Goal: Transaction & Acquisition: Download file/media

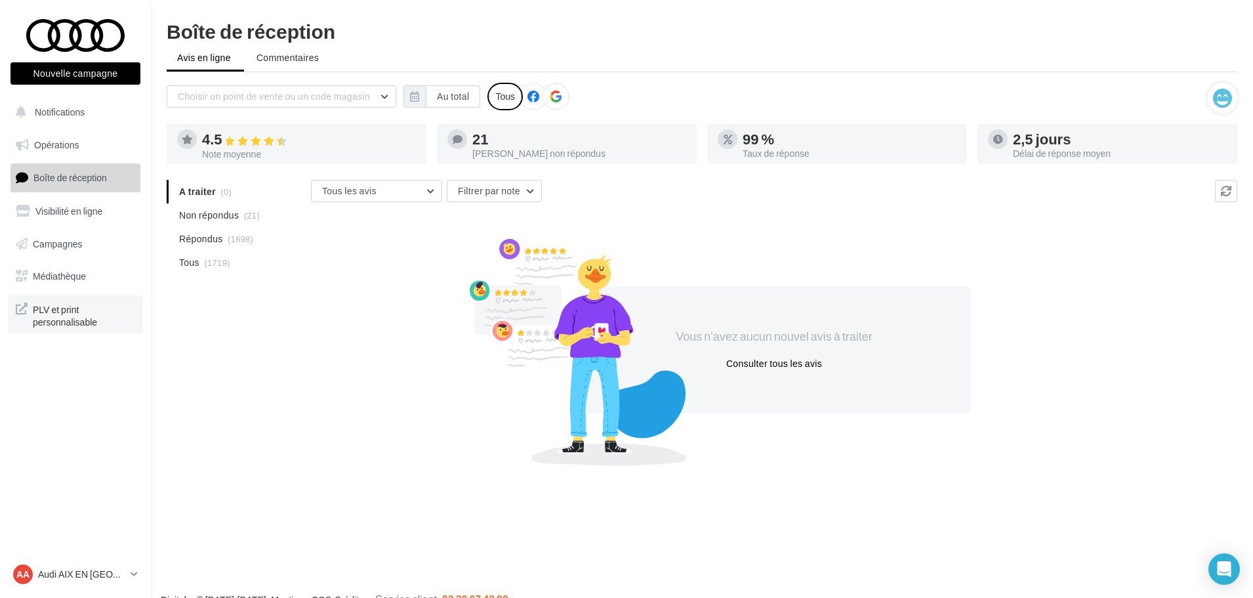
drag, startPoint x: 0, startPoint y: 0, endPoint x: 72, endPoint y: 311, distance: 319.2
click at [72, 311] on span "PLV et print personnalisable" at bounding box center [84, 314] width 102 height 28
click at [77, 270] on span "Médiathèque" at bounding box center [59, 275] width 53 height 11
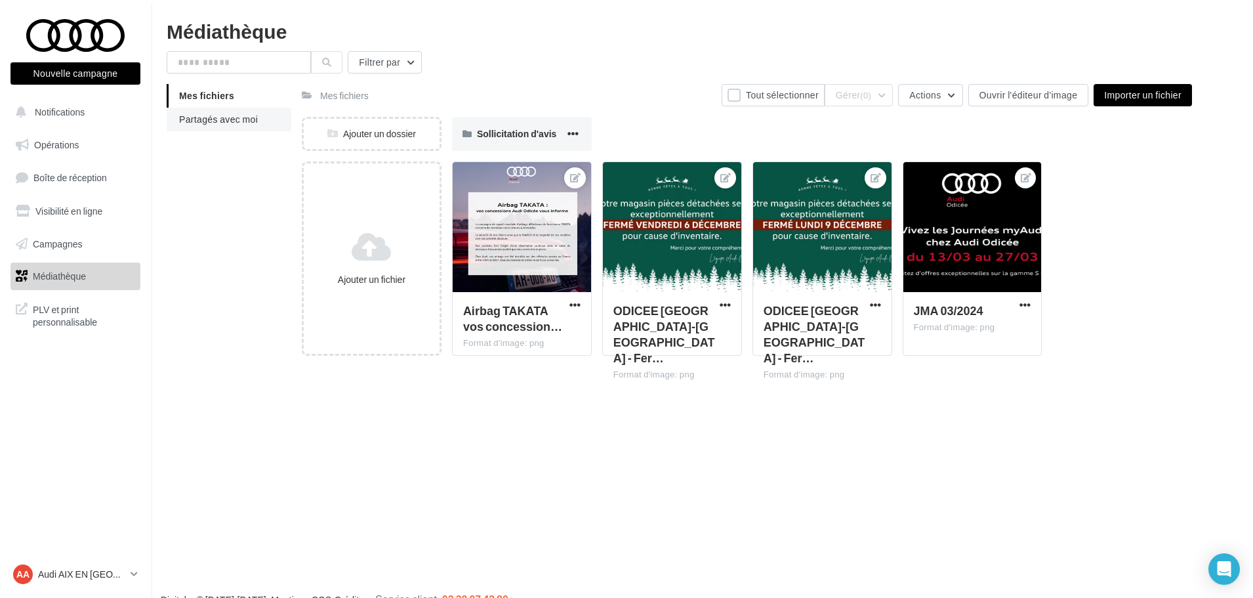
click at [250, 124] on span "Partagés avec moi" at bounding box center [218, 118] width 79 height 11
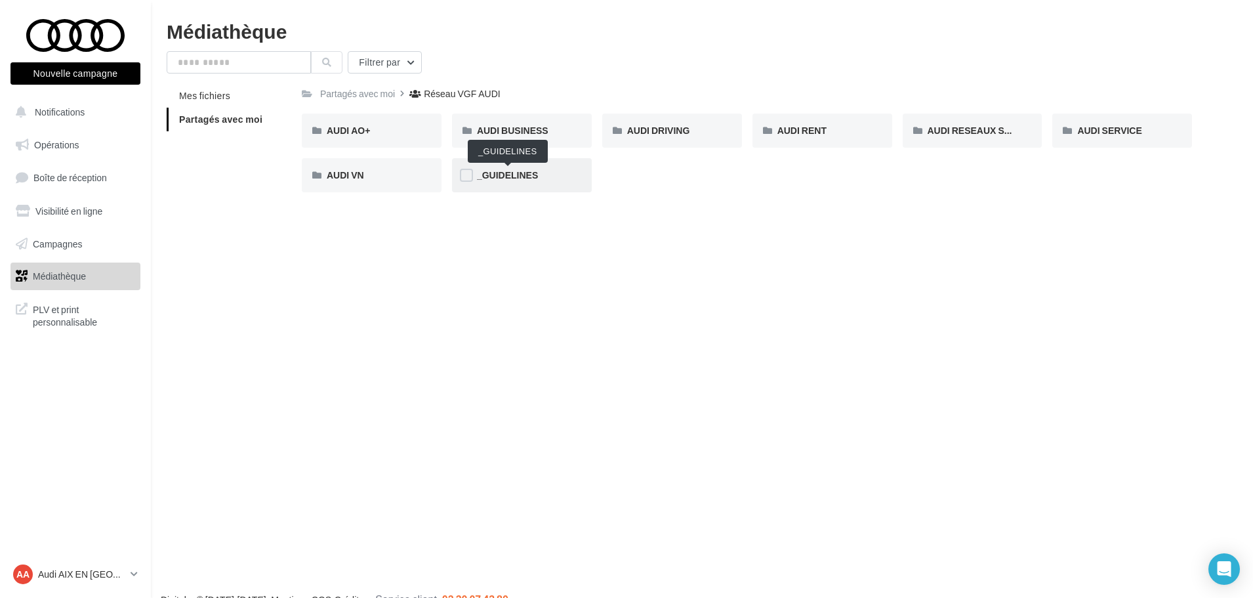
click at [526, 170] on span "_GUIDELINES" at bounding box center [507, 174] width 61 height 11
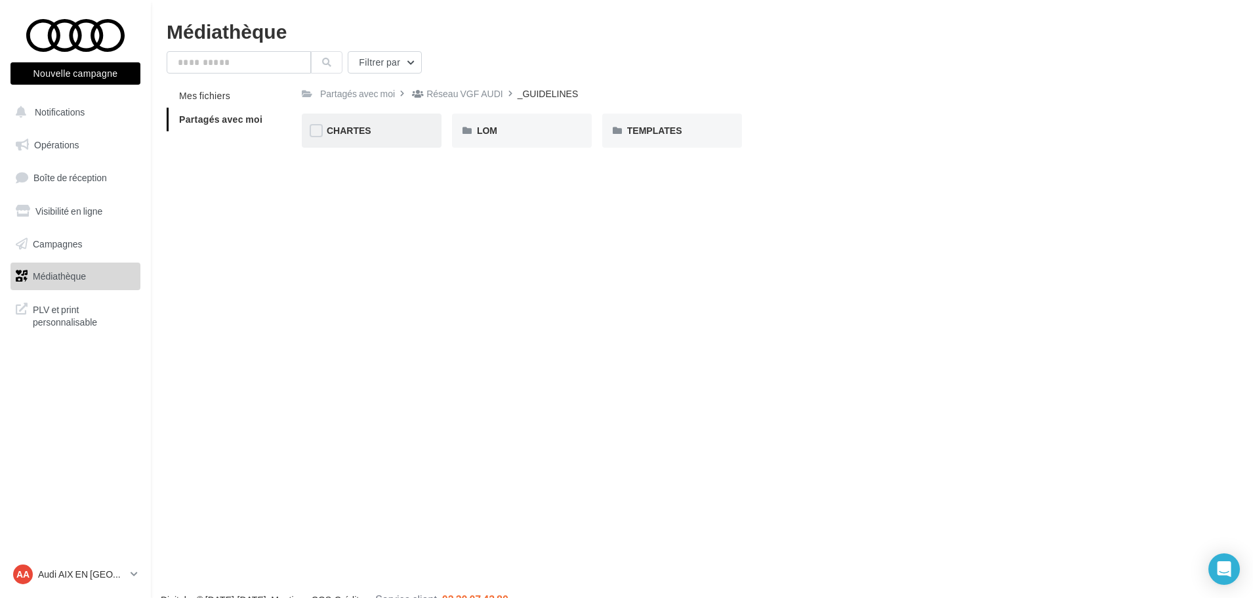
click at [358, 136] on div "CHARTES" at bounding box center [372, 130] width 90 height 13
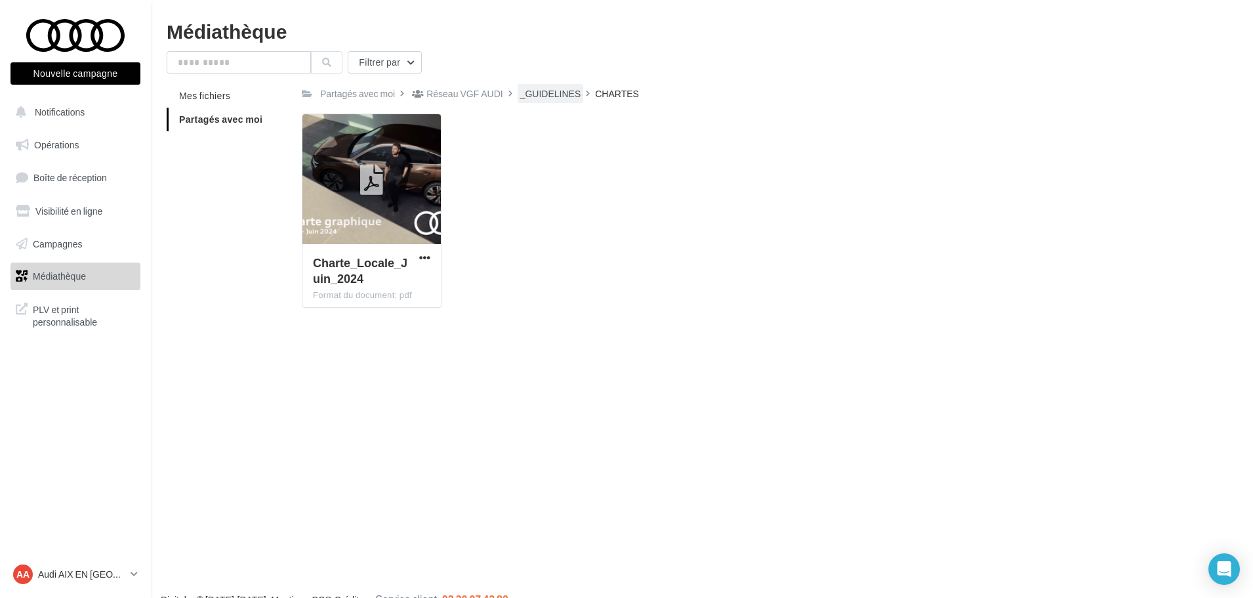
click at [570, 92] on div "_GUIDELINES" at bounding box center [550, 93] width 61 height 13
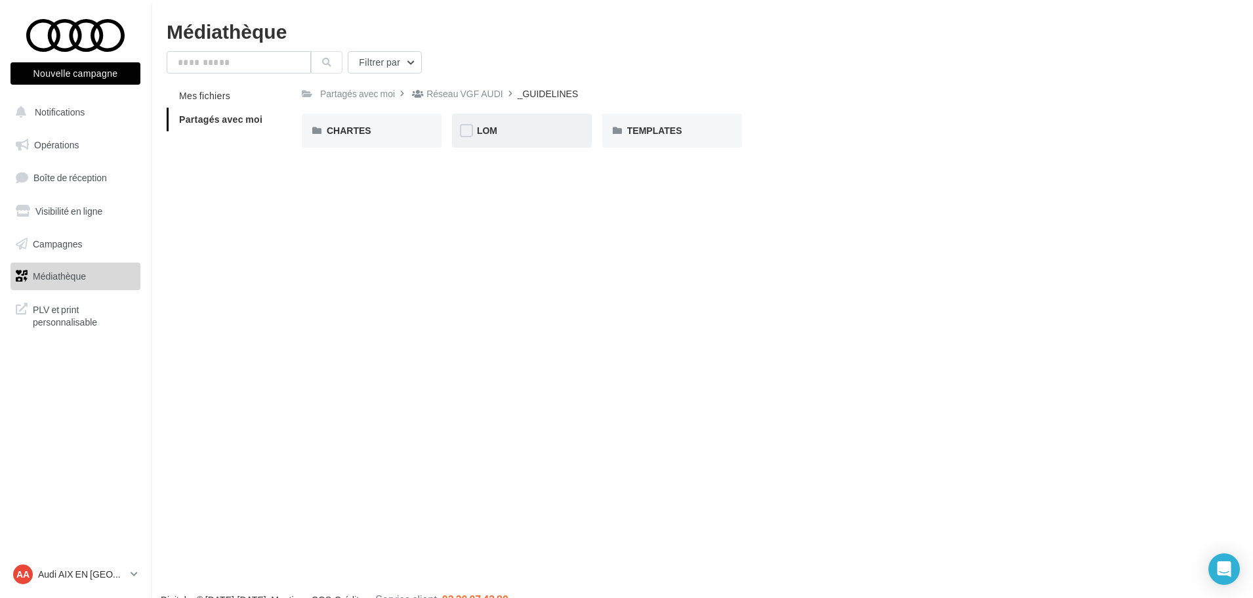
click at [509, 128] on div "LOM" at bounding box center [522, 130] width 90 height 13
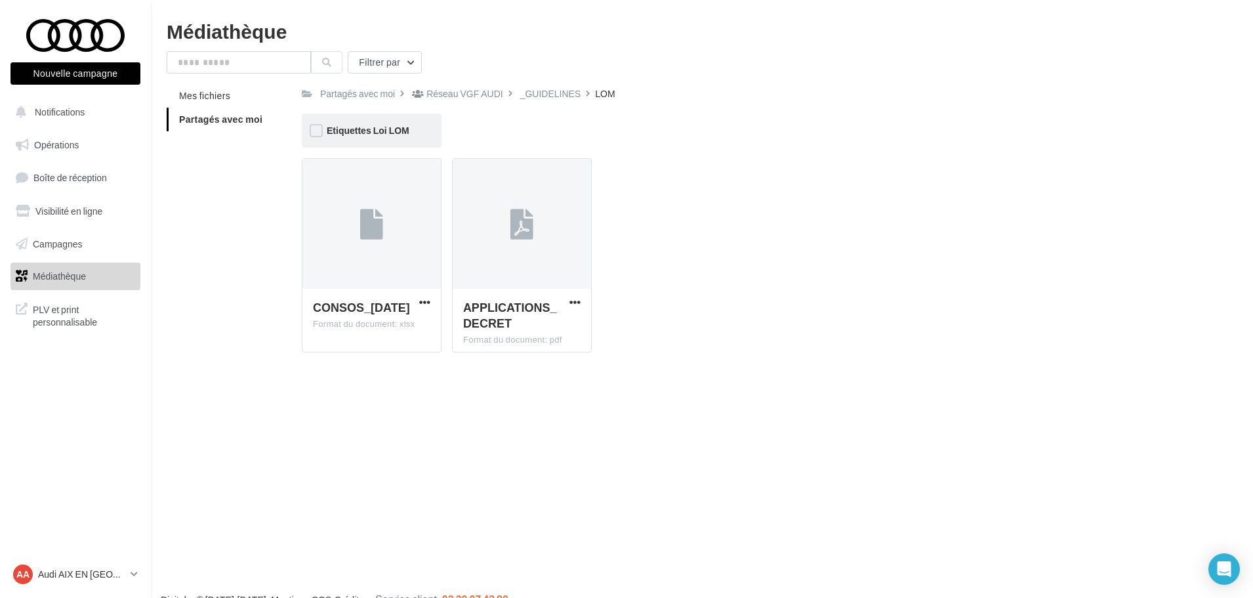
click at [388, 131] on span "Etiquettes Loi LOM" at bounding box center [368, 130] width 83 height 11
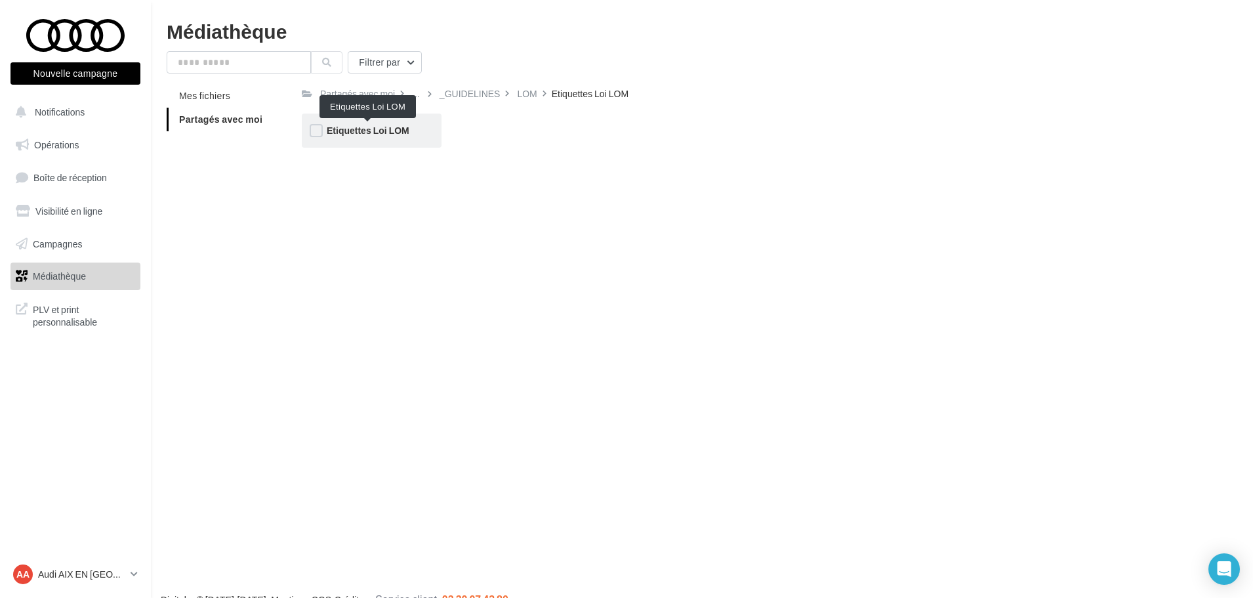
click at [390, 135] on span "Etiquettes Loi LOM" at bounding box center [368, 130] width 83 height 11
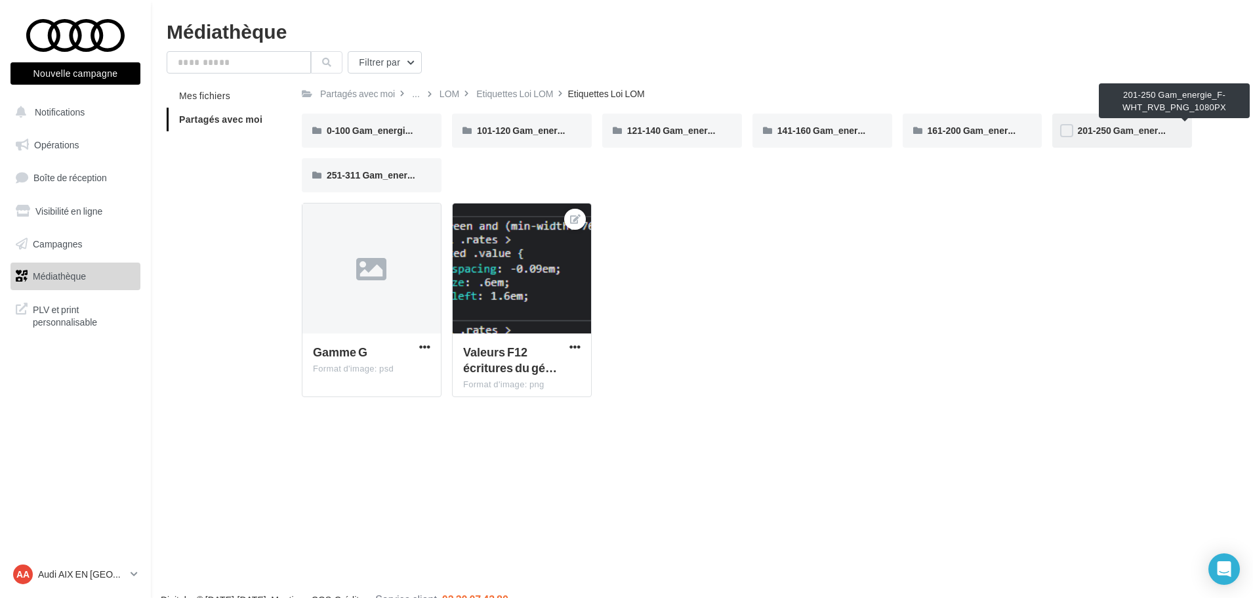
click at [1120, 134] on span "201-250 Gam_energie_F-WHT_RVB_PNG_1080PX" at bounding box center [1185, 130] width 216 height 11
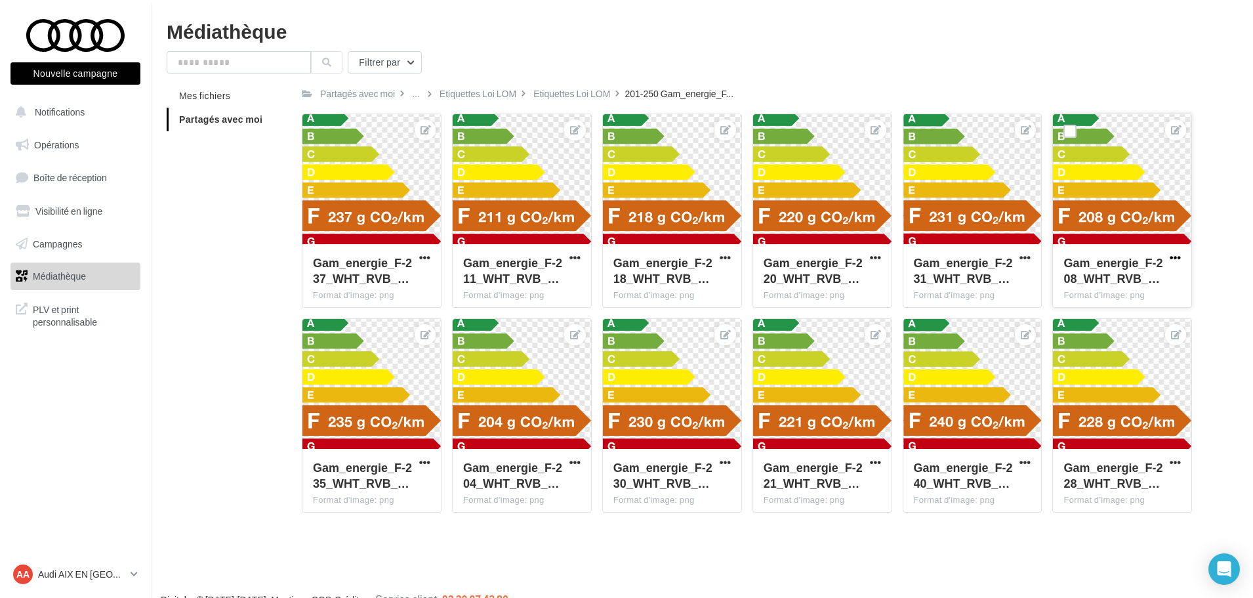
click at [1178, 255] on span "button" at bounding box center [1175, 257] width 11 height 11
click at [1124, 326] on button "Télécharger" at bounding box center [1116, 317] width 134 height 34
